Goal: Task Accomplishment & Management: Use online tool/utility

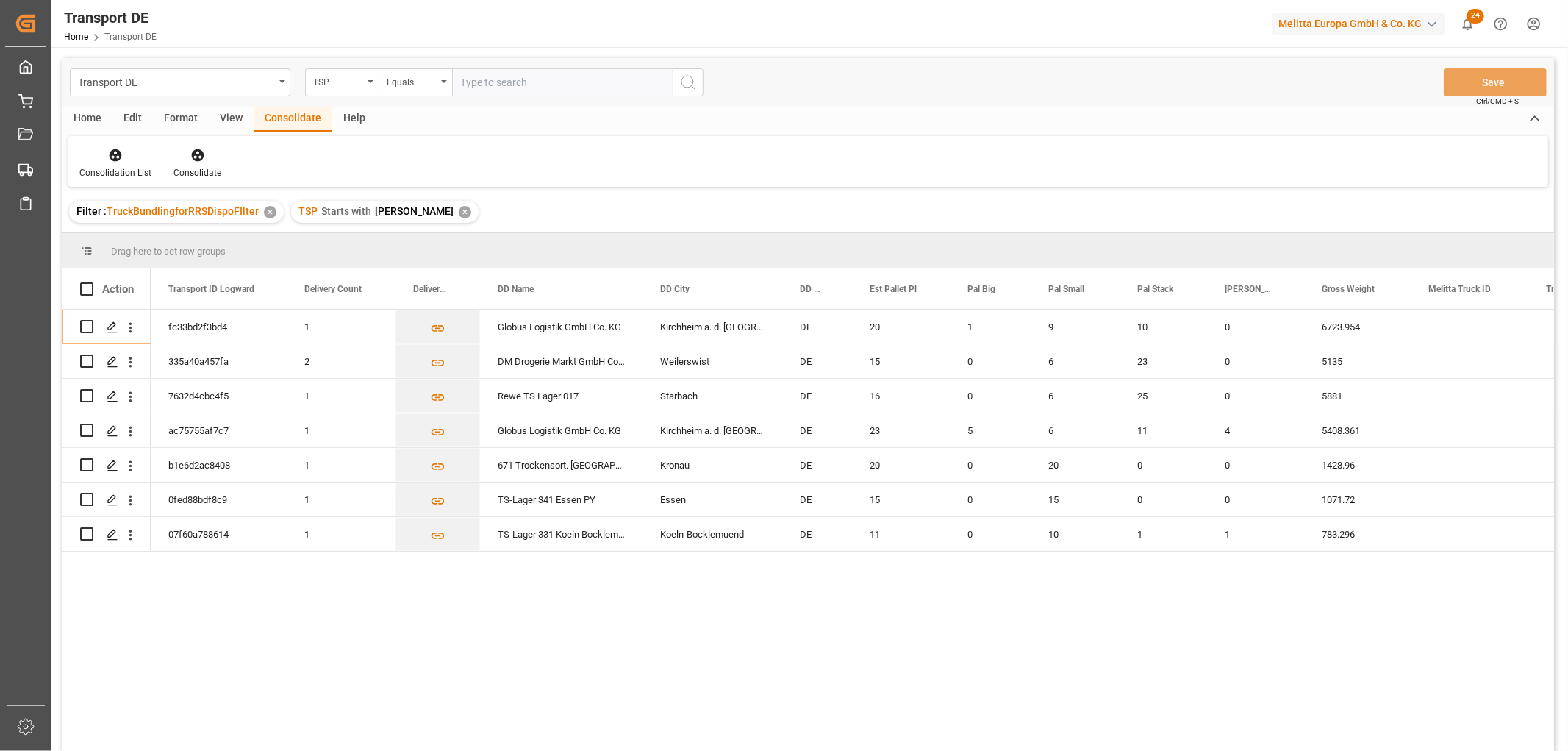
click at [459, 209] on div "✕" at bounding box center [464, 212] width 12 height 12
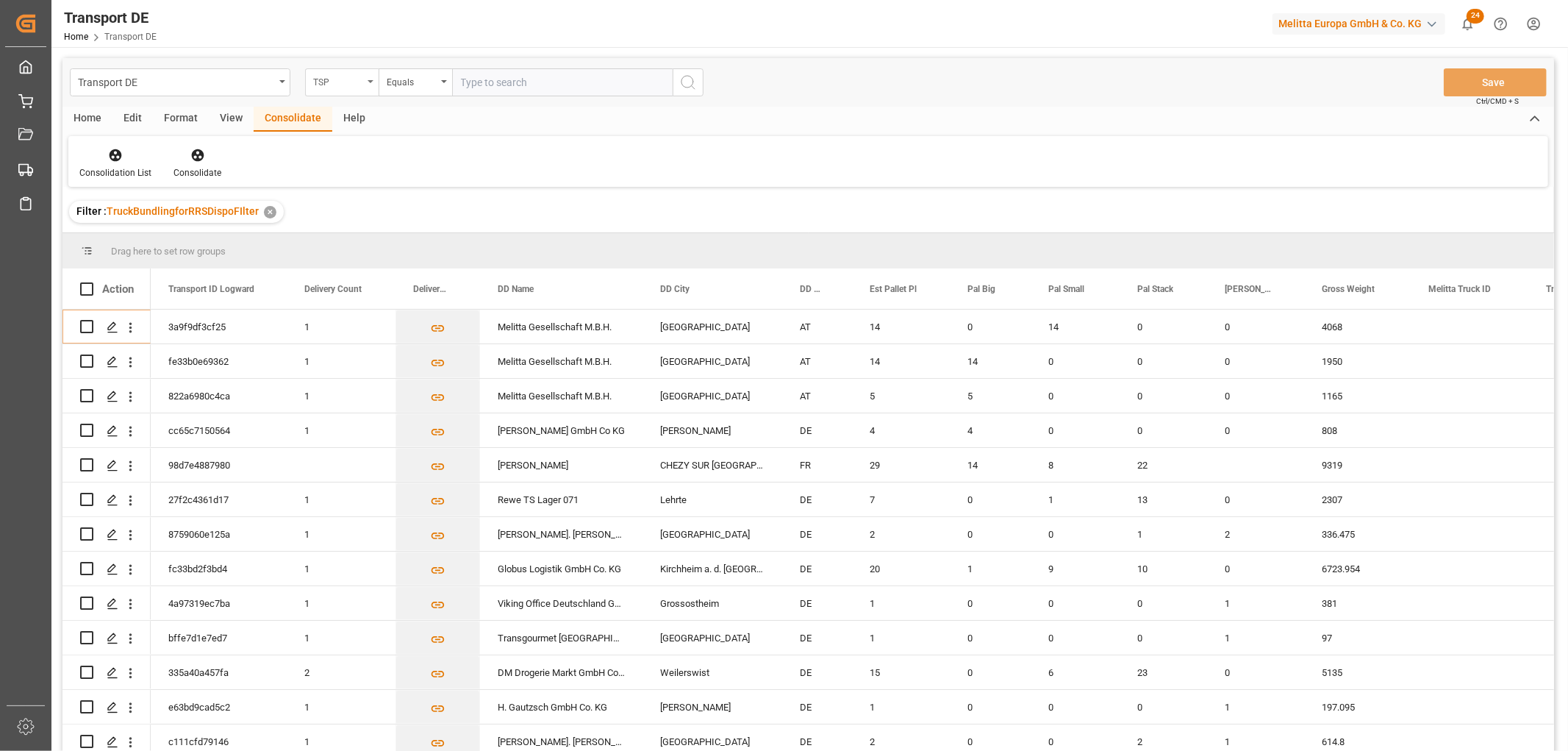
click at [341, 84] on div "TSP" at bounding box center [338, 80] width 50 height 17
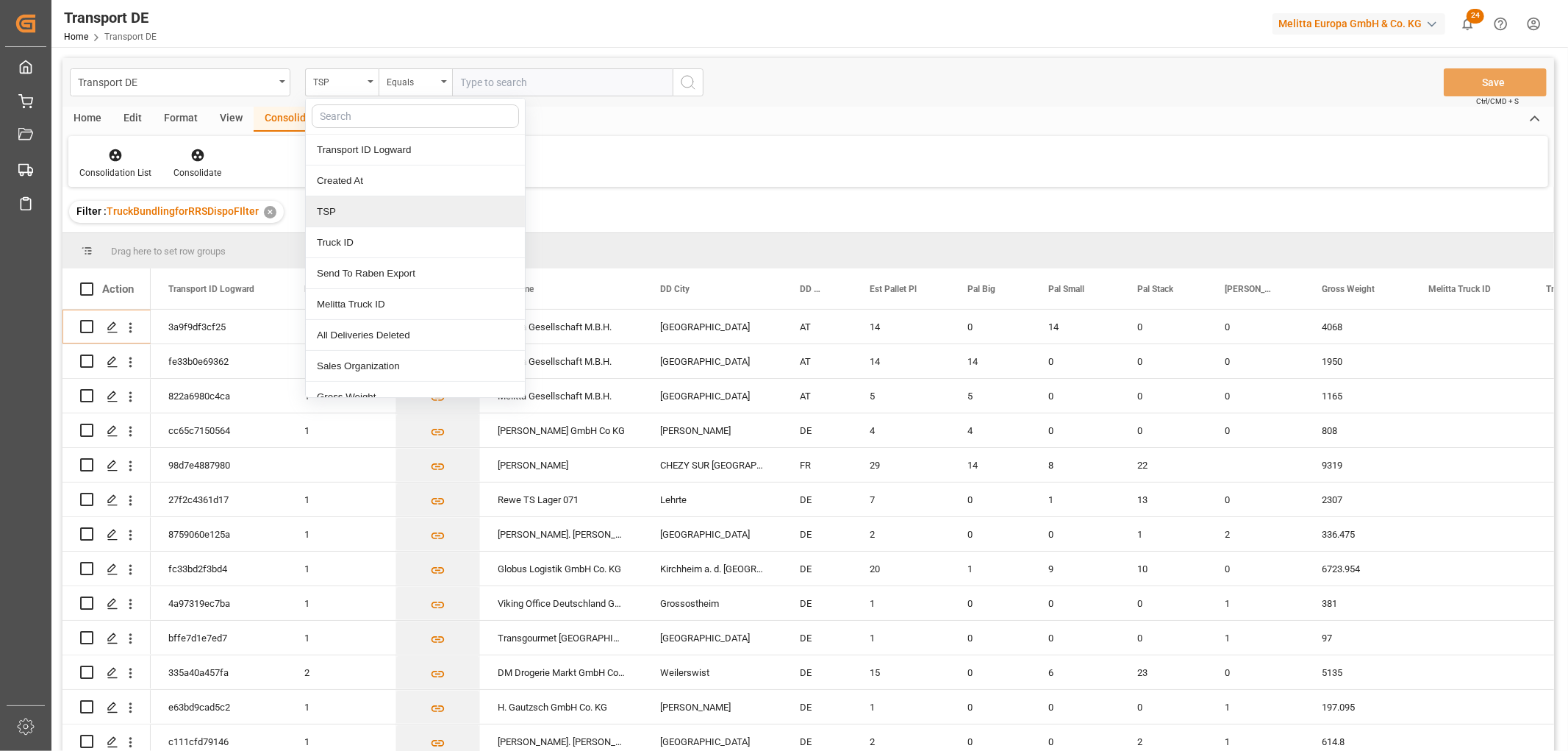
click at [351, 212] on div "TSP" at bounding box center [416, 212] width 219 height 31
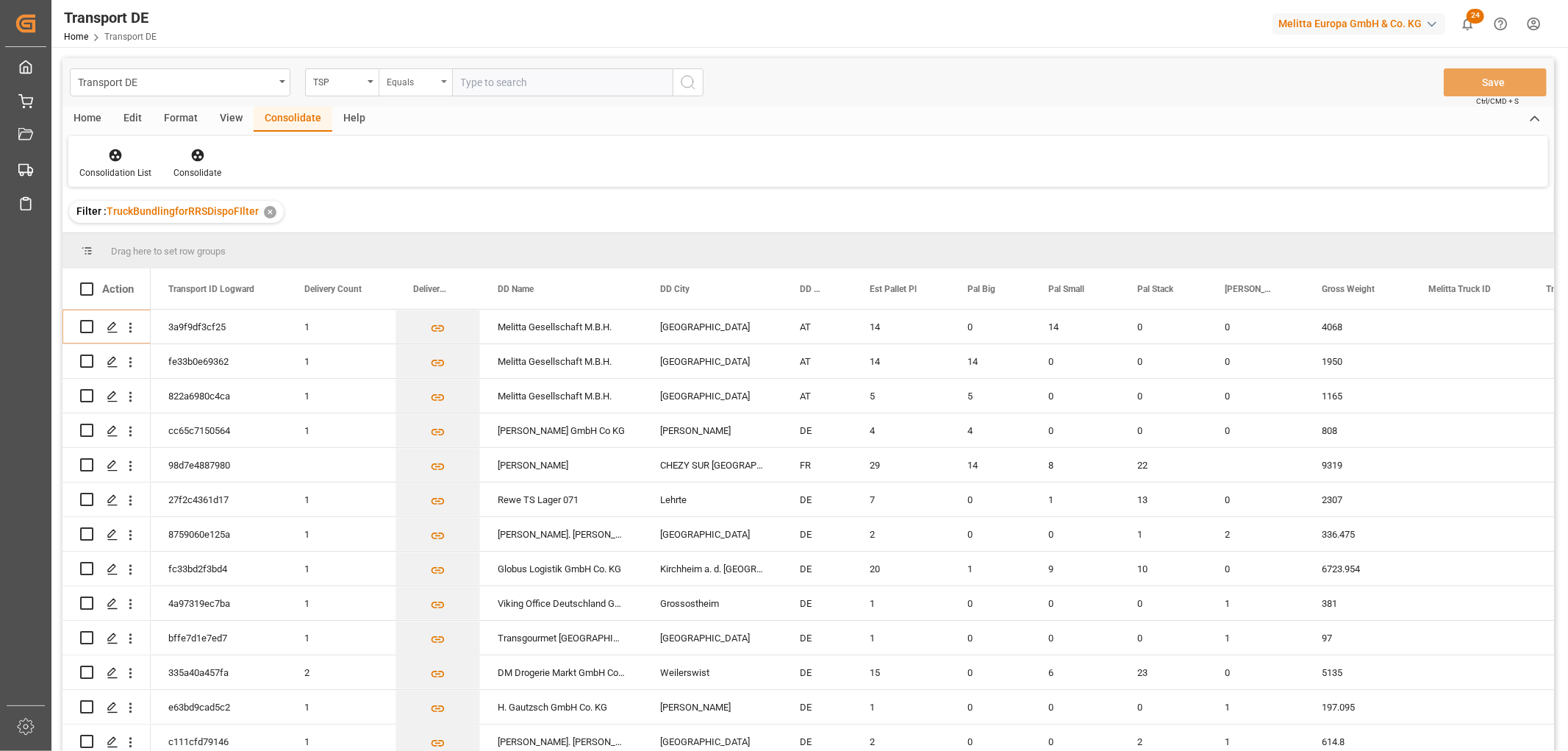
click at [386, 84] on div "Equals" at bounding box center [416, 82] width 74 height 28
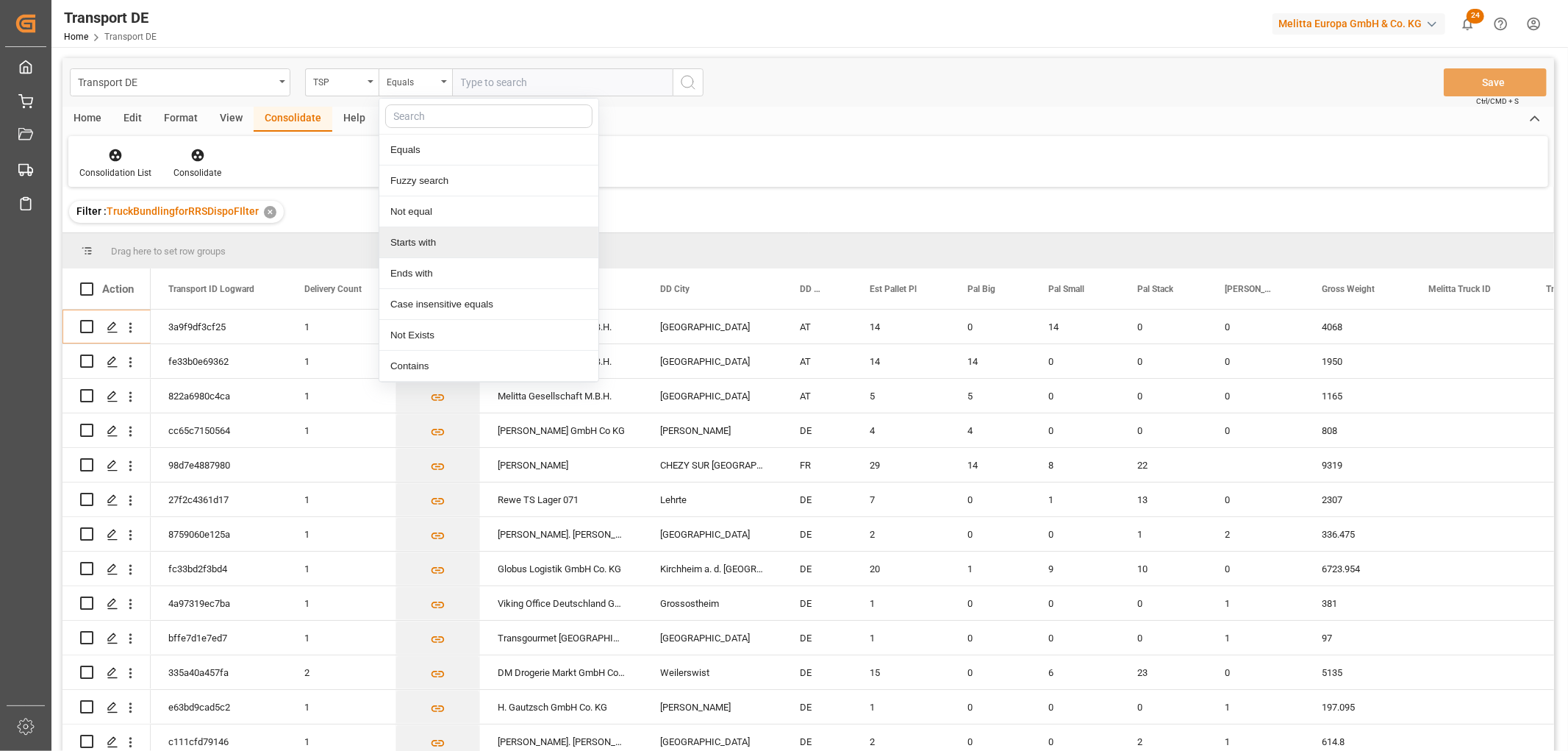
click at [418, 244] on div "Starts with" at bounding box center [489, 243] width 219 height 31
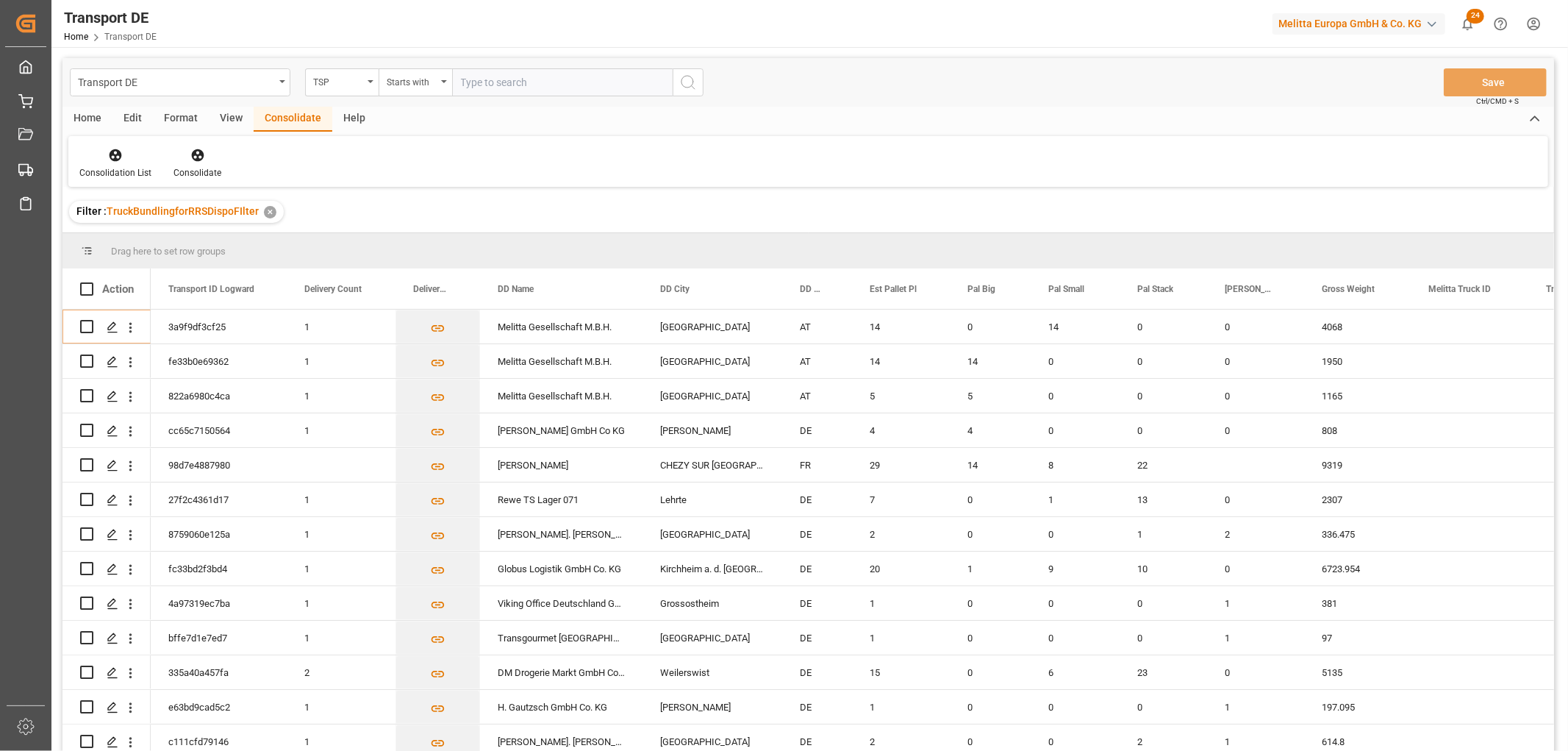
click at [487, 78] on input "text" at bounding box center [562, 82] width 221 height 28
type input "Dachser DE"
click at [685, 83] on icon "search button" at bounding box center [688, 83] width 18 height 18
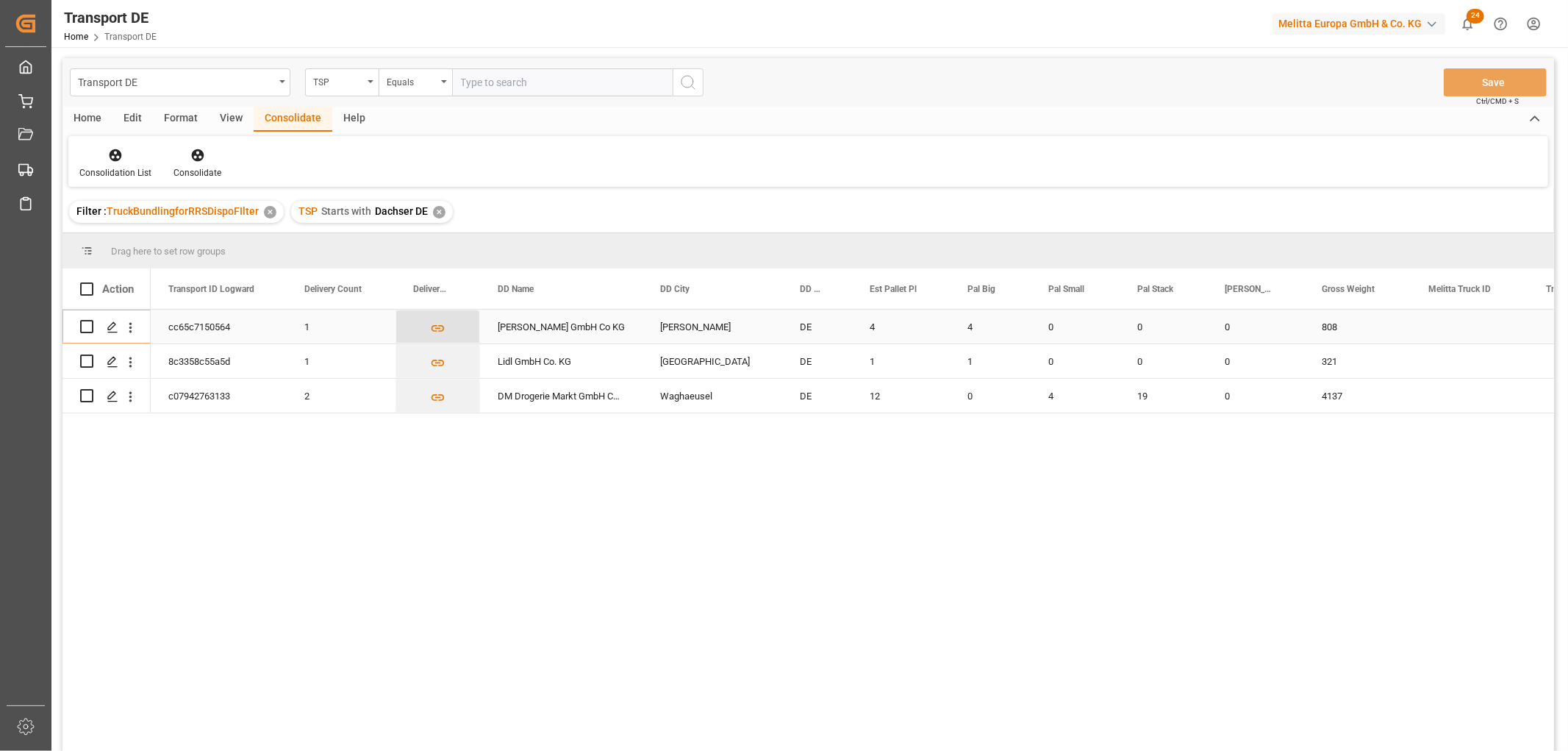
click at [437, 326] on icon "Press SPACE to select this row." at bounding box center [437, 328] width 15 height 15
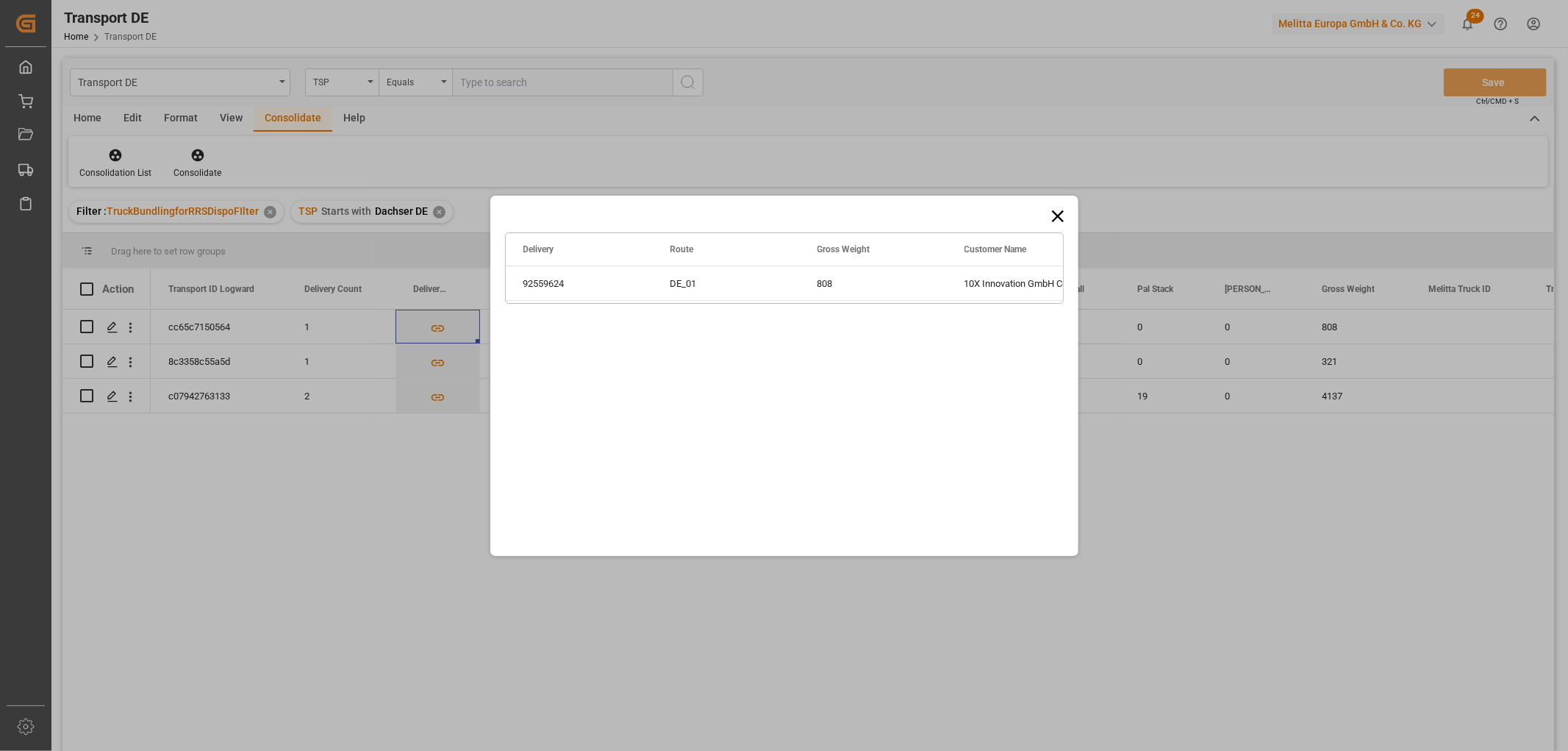
click at [1056, 215] on icon at bounding box center [1058, 216] width 20 height 20
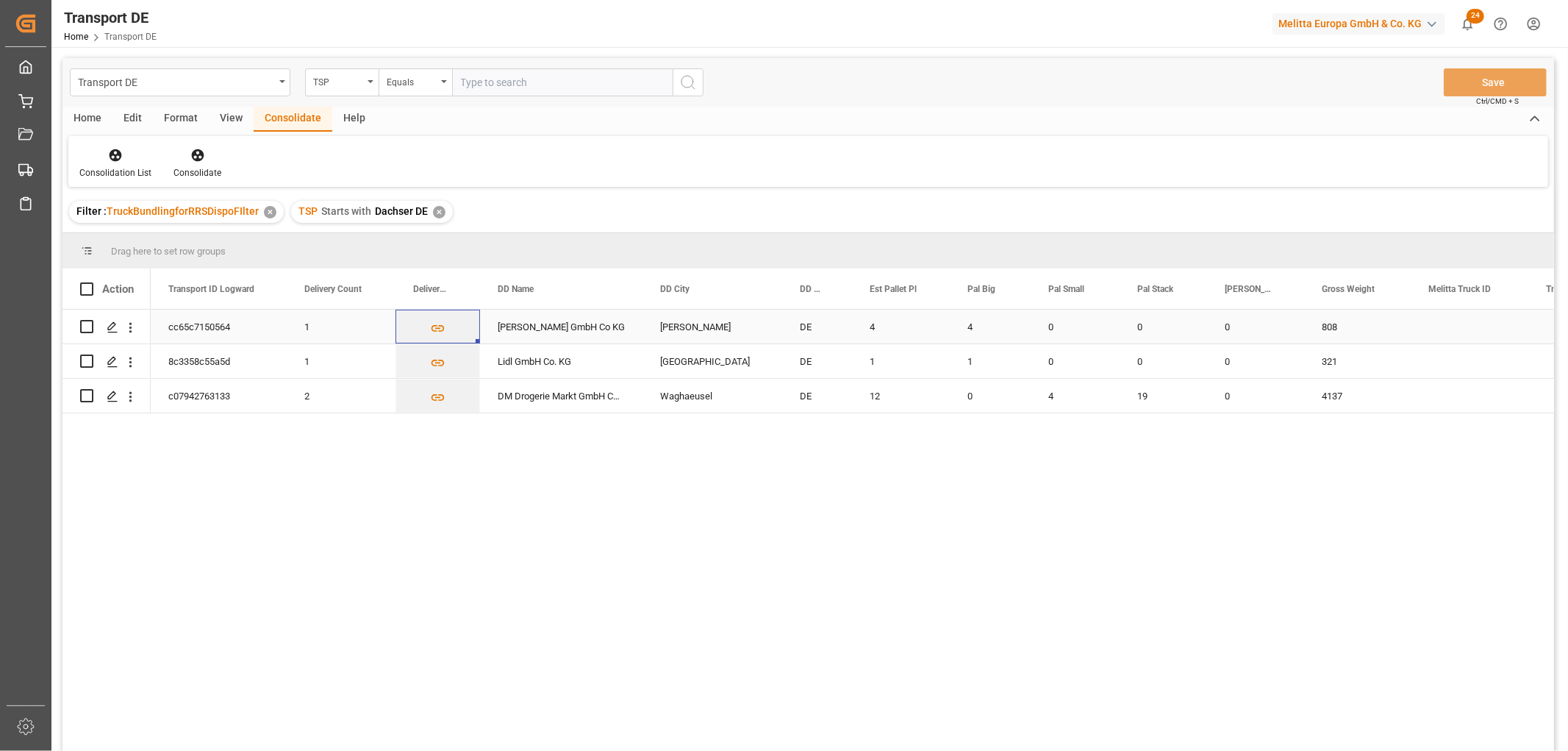
click at [84, 326] on input "Press Space to toggle row selection (unchecked)" at bounding box center [87, 326] width 13 height 13
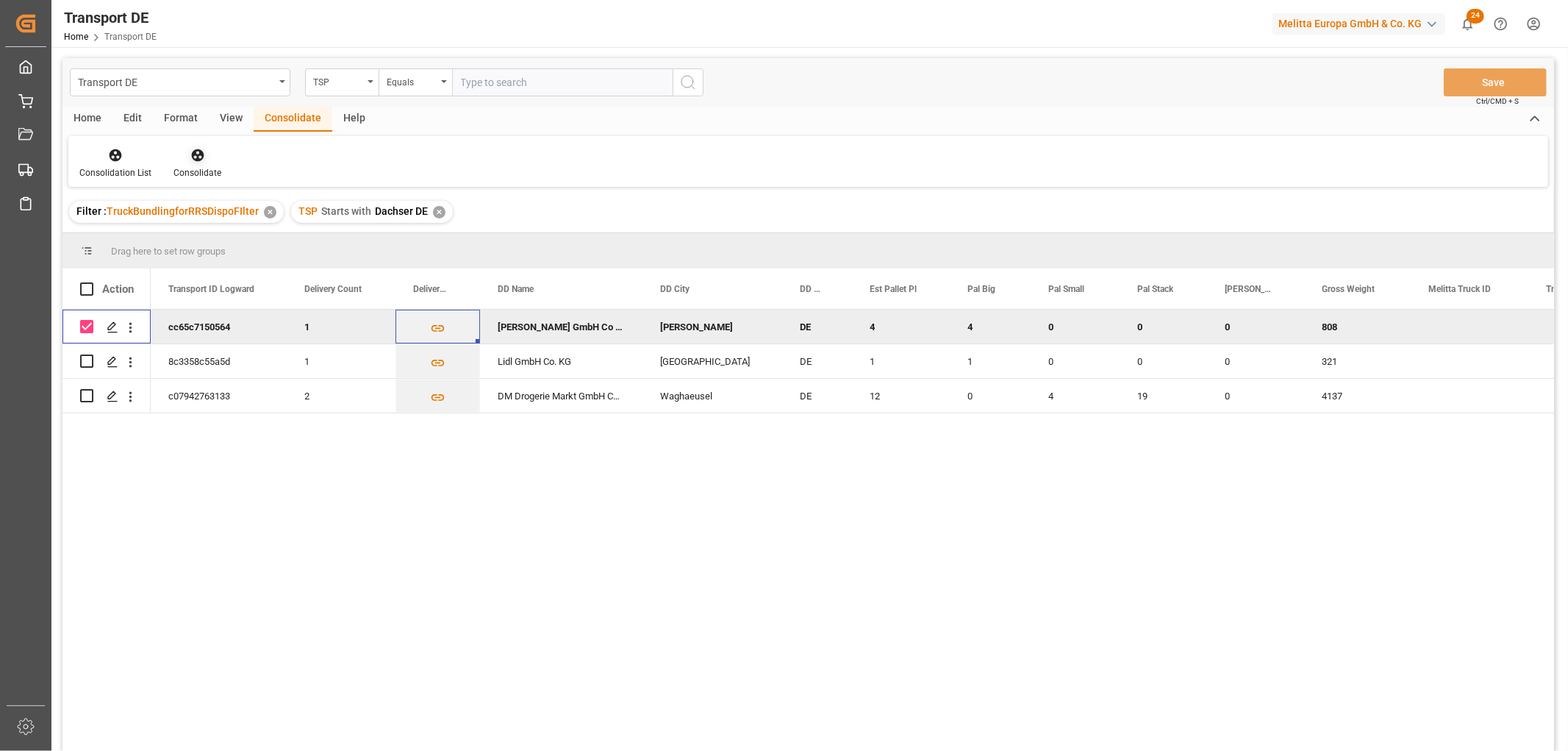
click at [195, 153] on icon at bounding box center [198, 155] width 15 height 15
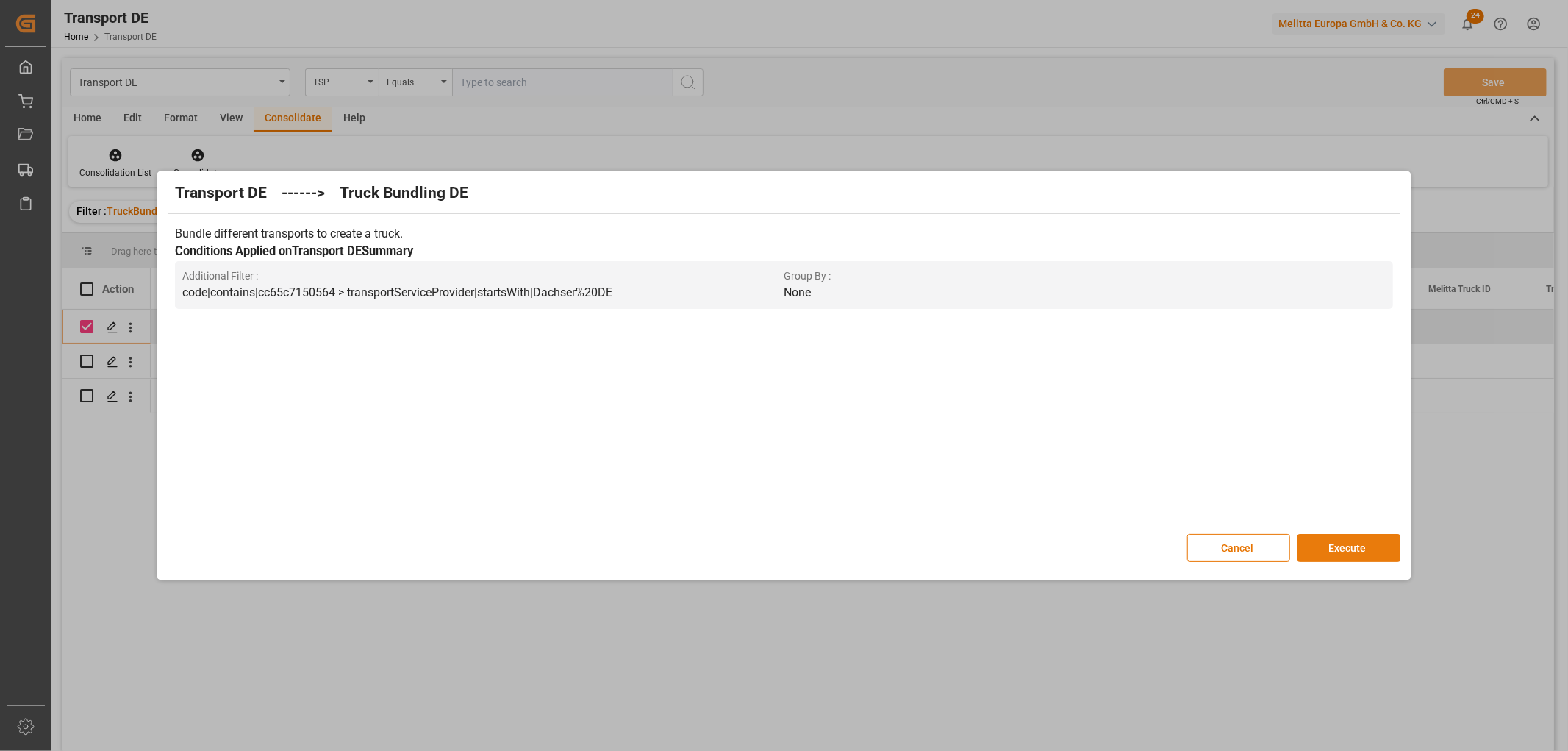
click at [1344, 544] on button "Execute" at bounding box center [1349, 548] width 103 height 28
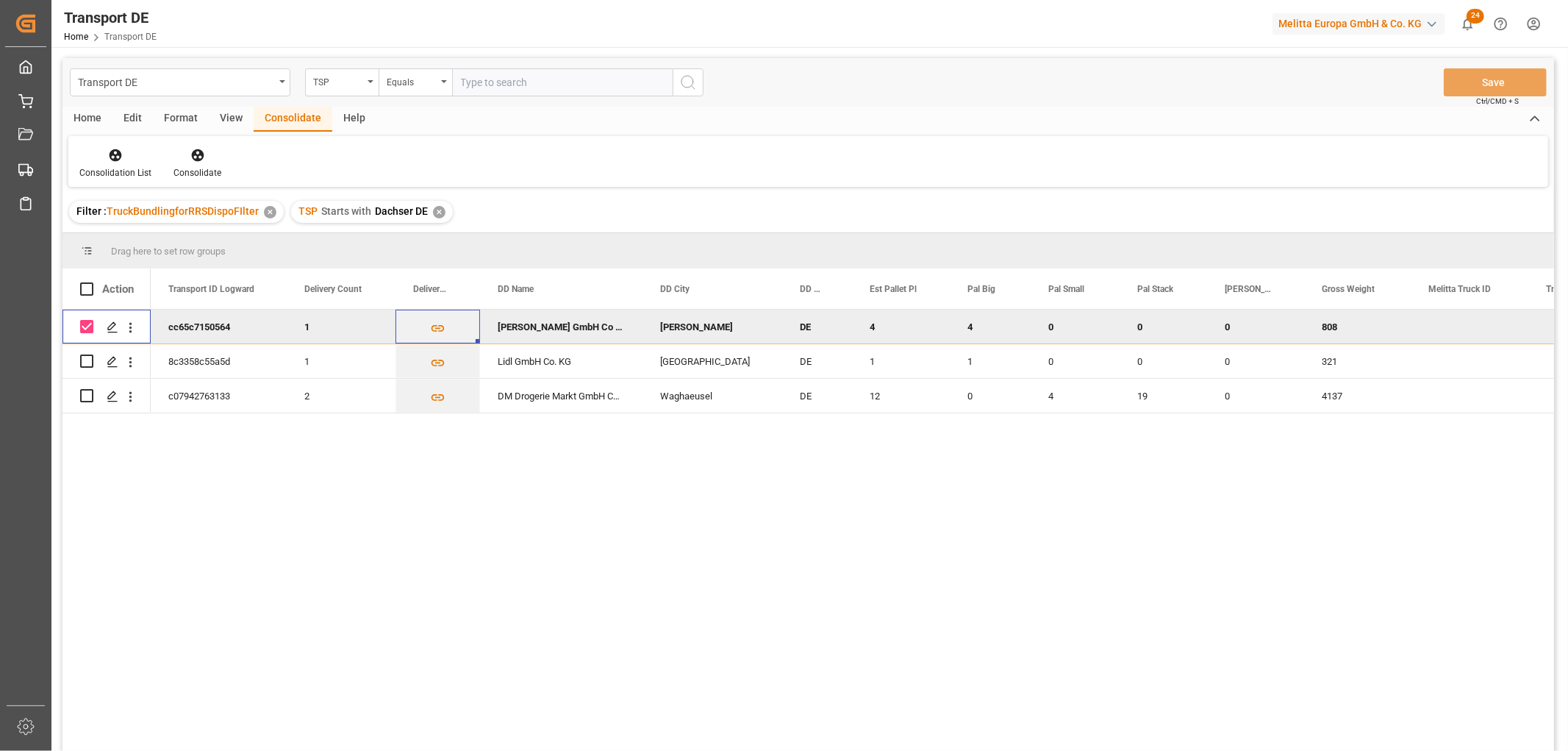
click at [86, 325] on input "Press Space to toggle row selection (checked)" at bounding box center [87, 326] width 13 height 13
checkbox input "false"
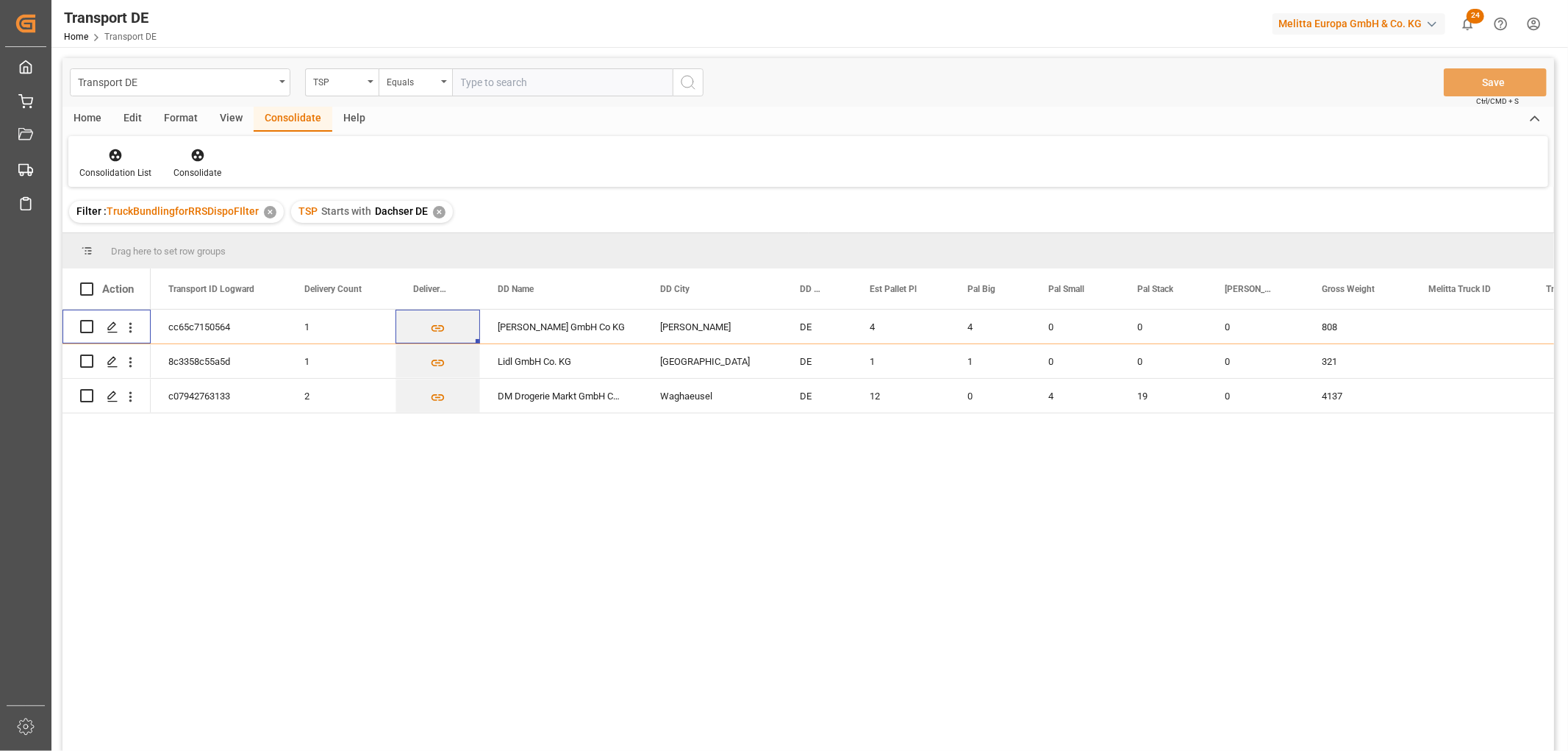
click at [437, 211] on div "✕" at bounding box center [439, 212] width 12 height 12
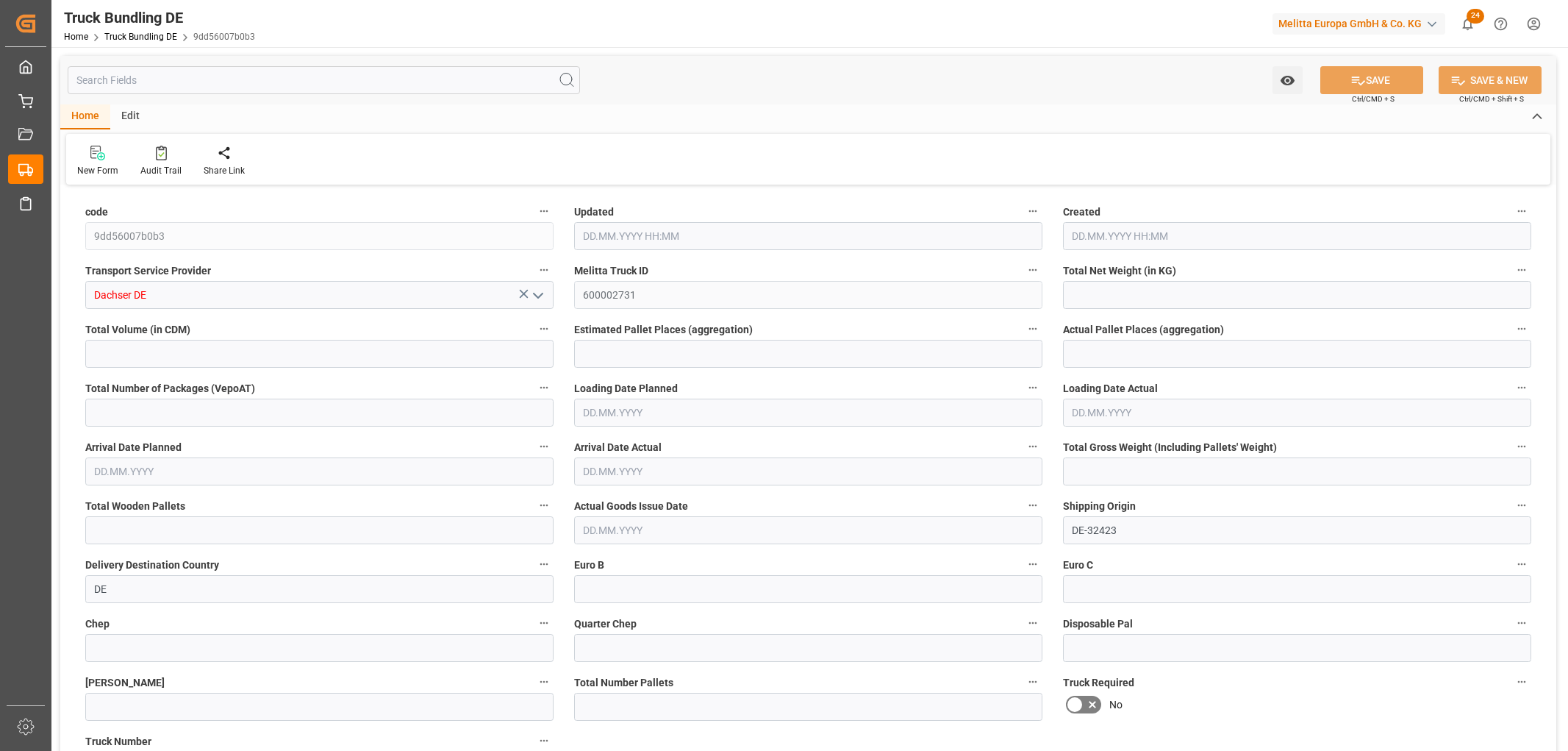
type input "592.64"
type input "7110.784"
type input "4"
type input "0"
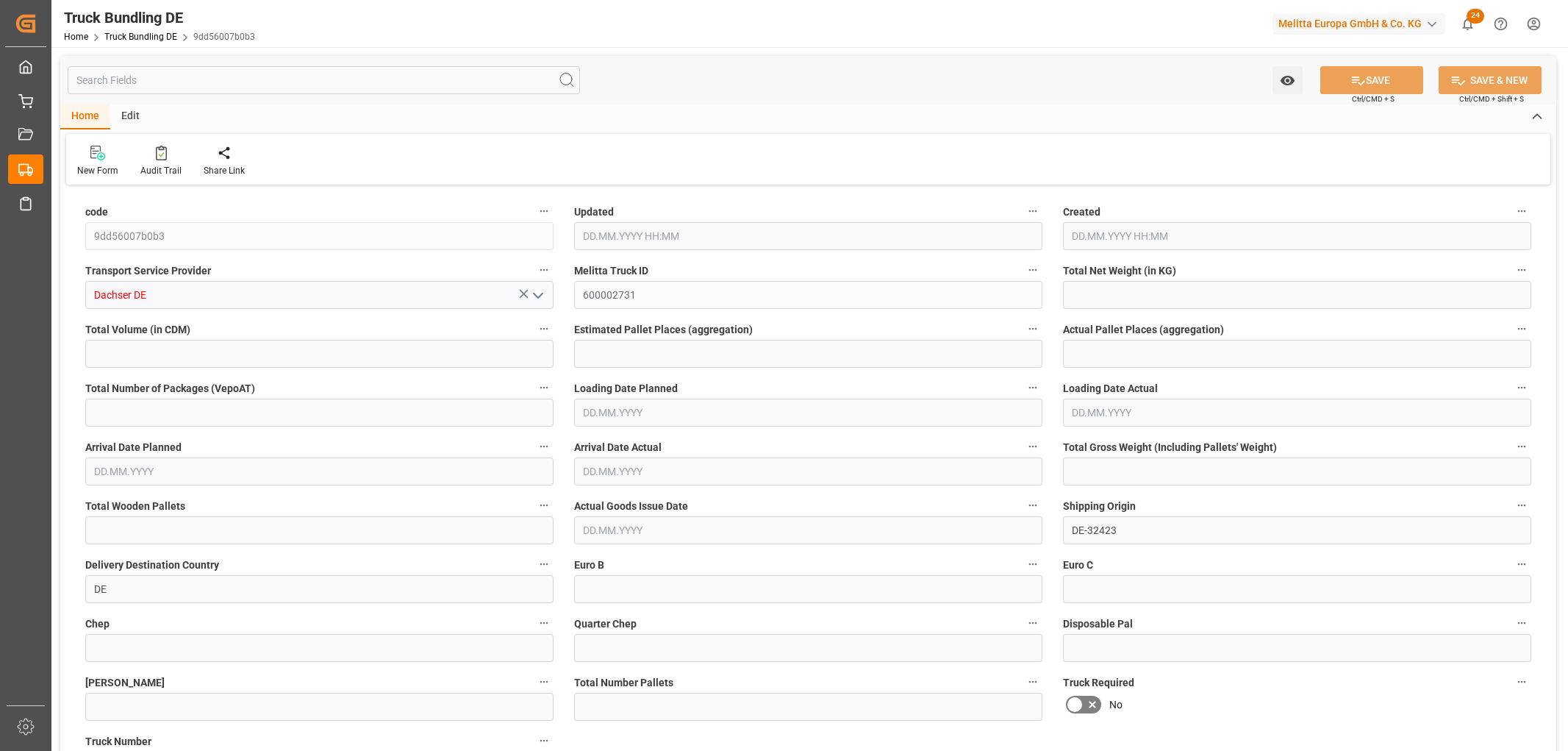
type input "808"
type input "4"
type input "0"
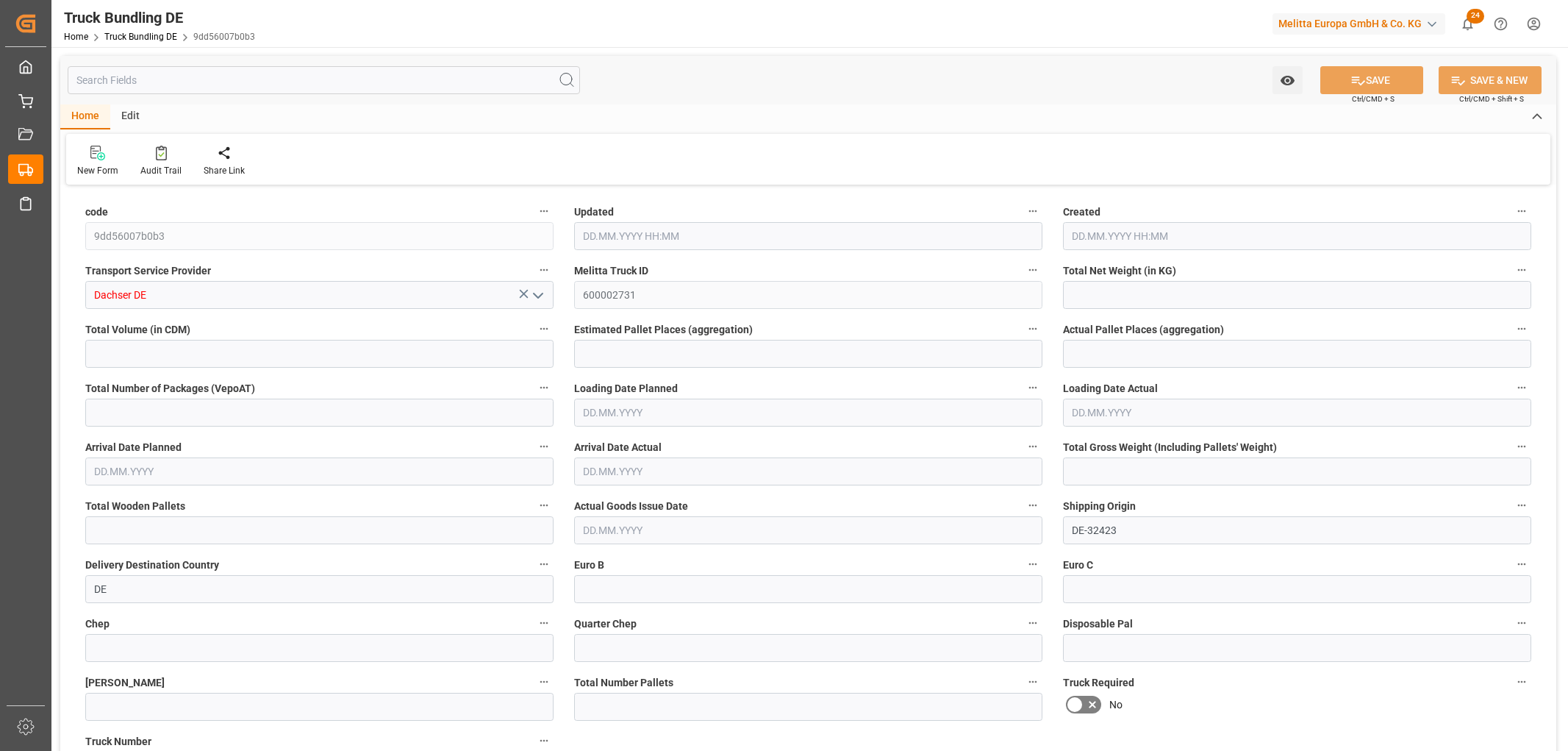
type input "0"
type input "[DATE] 09:35"
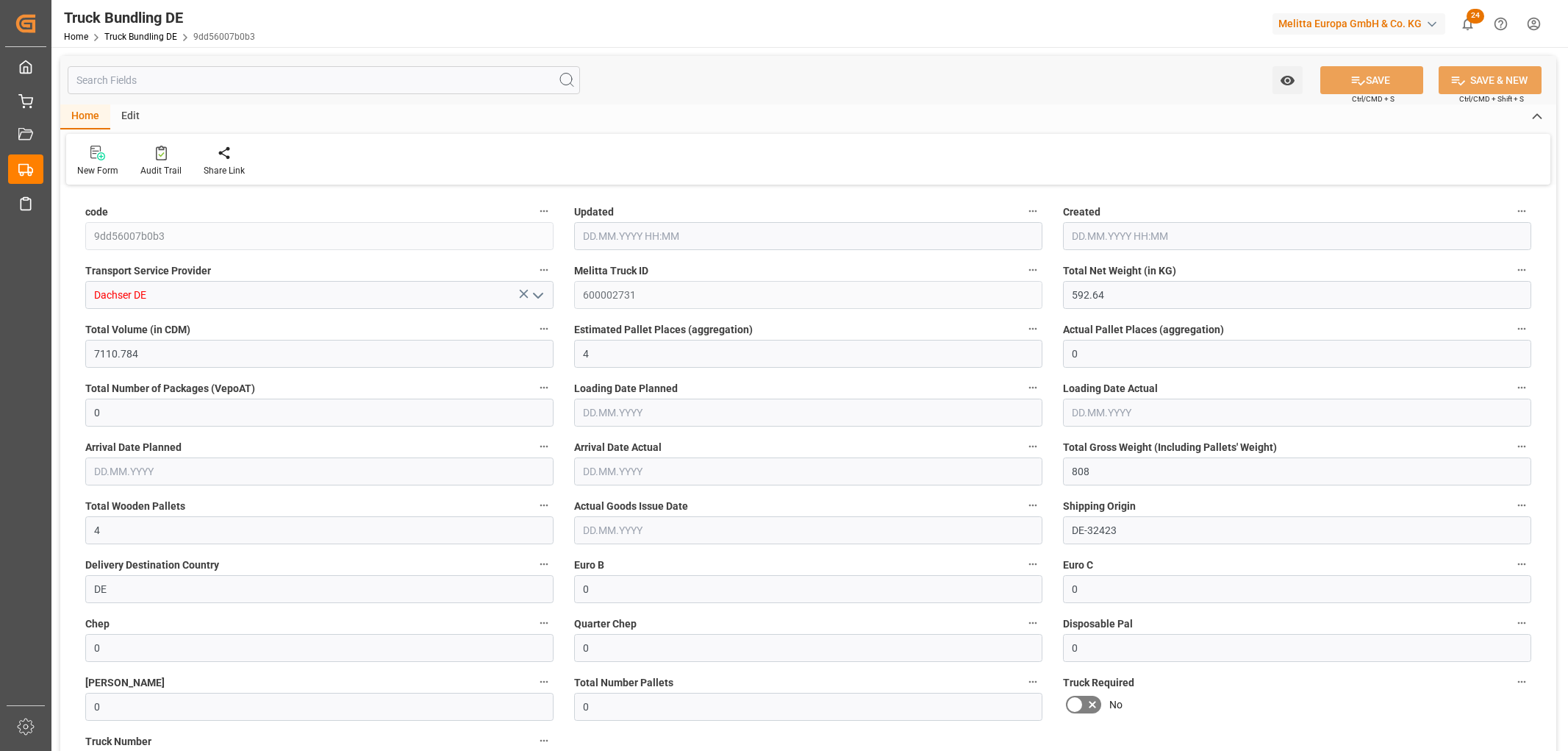
type input "[DATE] 09:35"
type input "[DATE]"
